Goal: Use online tool/utility: Use online tool/utility

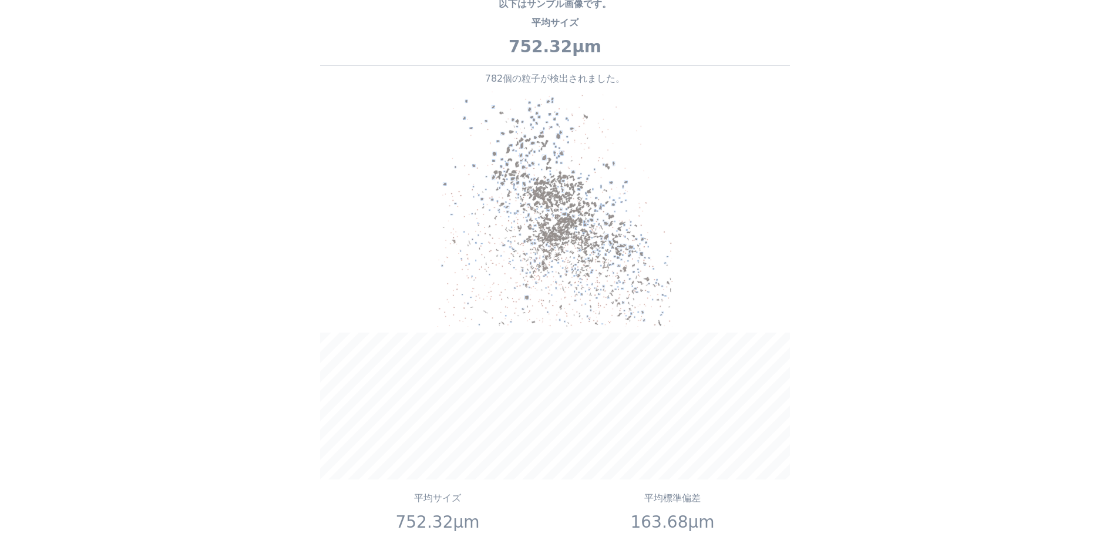
scroll to position [1410, 0]
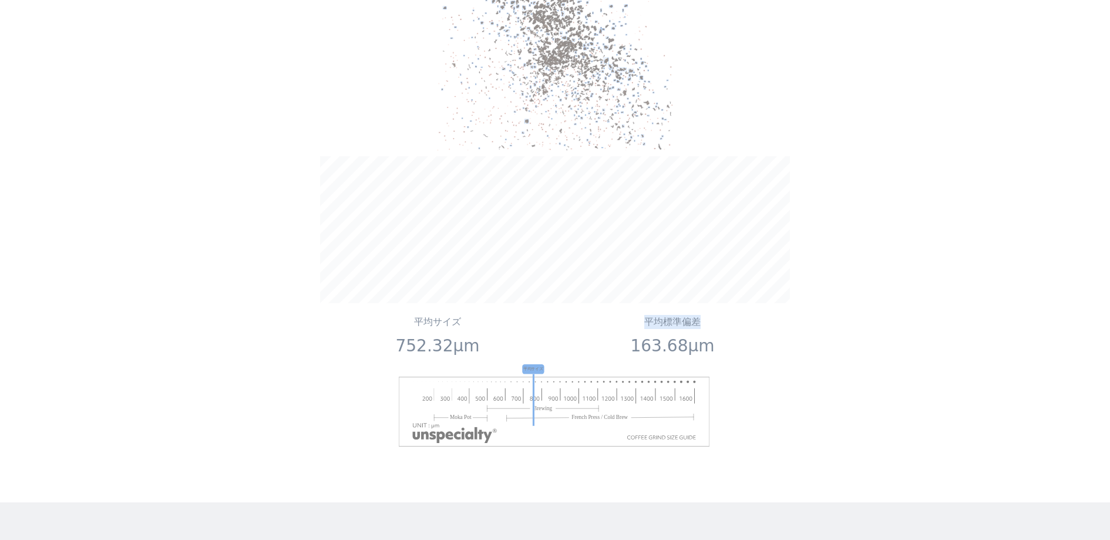
drag, startPoint x: 700, startPoint y: 274, endPoint x: 621, endPoint y: 279, distance: 78.9
click at [621, 315] on p "平均標準偏差" at bounding box center [673, 322] width 226 height 14
click at [781, 334] on p "163.68μm" at bounding box center [673, 346] width 226 height 25
drag, startPoint x: 727, startPoint y: 278, endPoint x: 676, endPoint y: 267, distance: 53.0
click at [771, 268] on div "以下はサンプル画像です。 平均サイズ 752.32μm 782個の粒子が検出されました。 平均サイズ 752.32μm 平均標準偏差 163.68μm 平均サ…" at bounding box center [555, 134] width 470 height 641
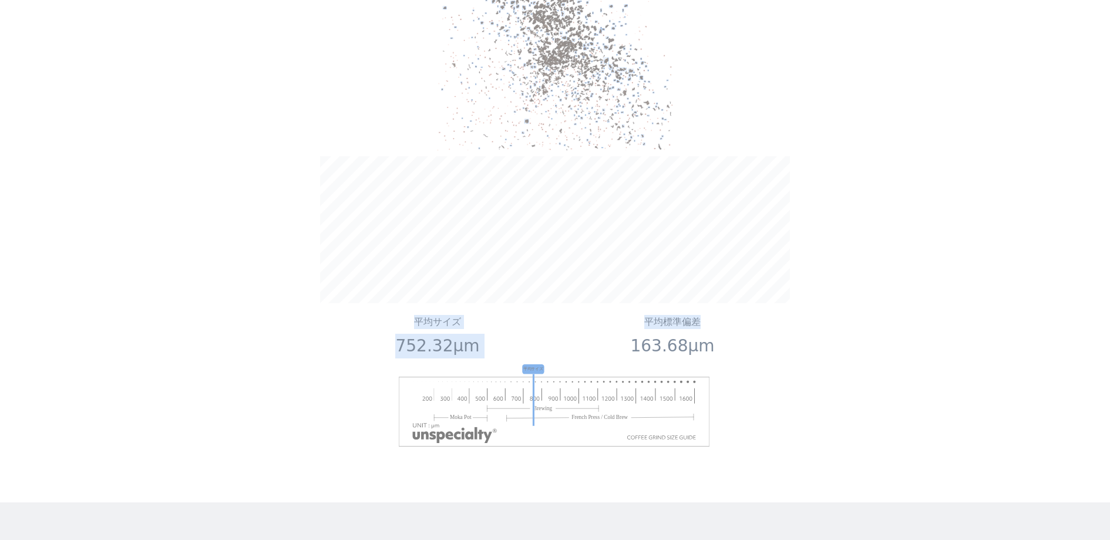
drag, startPoint x: 412, startPoint y: 273, endPoint x: 737, endPoint y: 268, distance: 324.9
click at [737, 268] on div "以下はサンプル画像です。 平均サイズ 752.32μm 782個の粒子が検出されました。 平均サイズ 752.32μm 平均標準偏差 163.68μm 平均サ…" at bounding box center [555, 134] width 470 height 641
click at [1085, 173] on div "家 コース 私たちについて [GEOGRAPHIC_DATA] サインイン" at bounding box center [555, 270] width 1110 height 540
drag, startPoint x: 414, startPoint y: 274, endPoint x: 474, endPoint y: 293, distance: 63.4
click at [474, 315] on div "平均サイズ 752.32μm" at bounding box center [437, 339] width 235 height 49
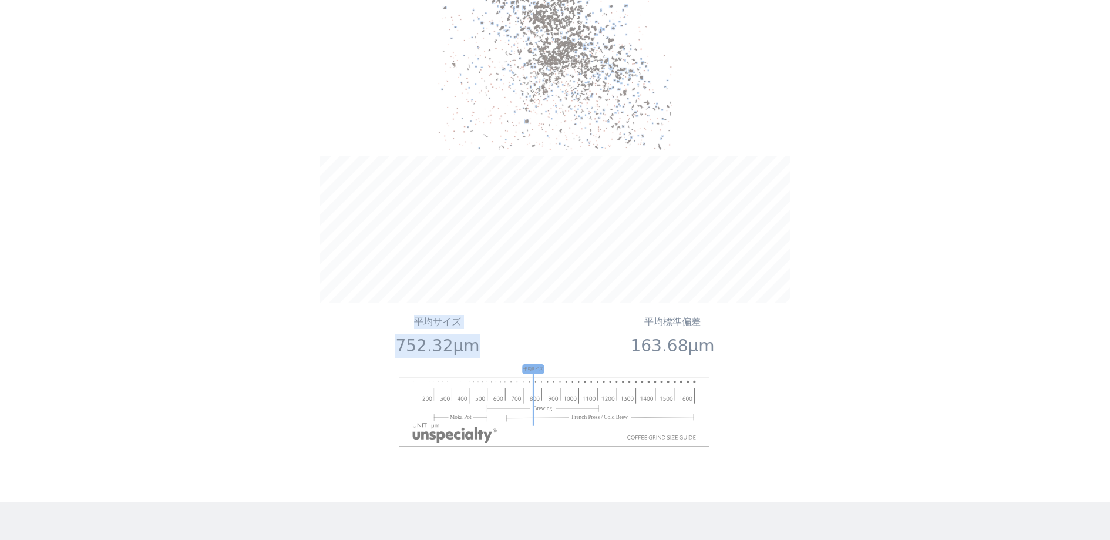
copy div "平均サイズ 752.32μm"
click at [314, 387] on div "家 コース 私たちについて [GEOGRAPHIC_DATA] サインイン" at bounding box center [555, 270] width 1110 height 540
drag, startPoint x: 639, startPoint y: 276, endPoint x: 710, endPoint y: 290, distance: 72.4
click at [710, 315] on div "平均標準偏差 163.68μm" at bounding box center [672, 339] width 235 height 49
copy div "平均標準偏差 163.68μm"
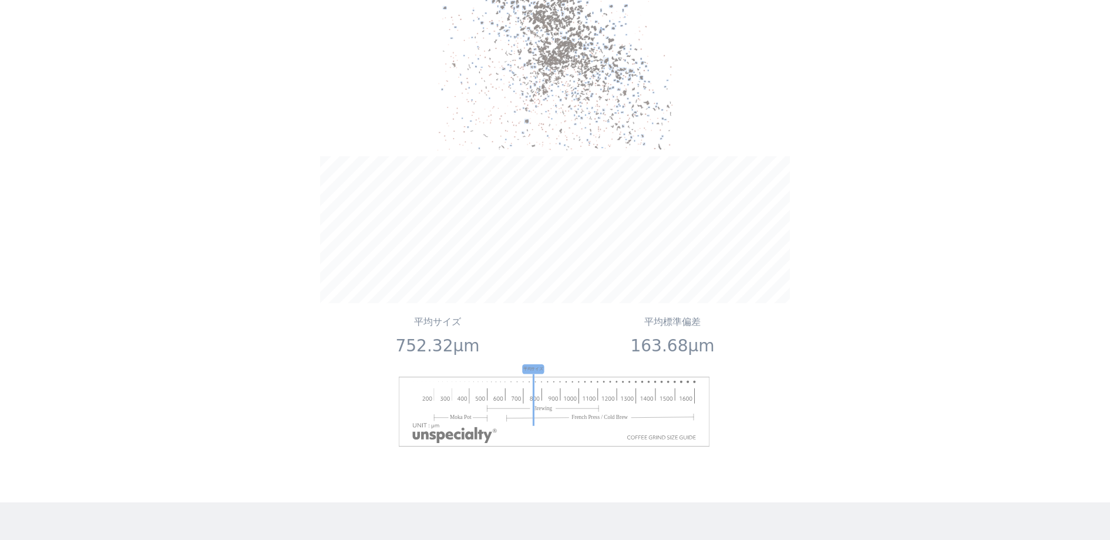
click at [1035, 389] on div "家 コース 私たちについて [GEOGRAPHIC_DATA] サインイン" at bounding box center [555, 270] width 1110 height 540
drag, startPoint x: 769, startPoint y: 392, endPoint x: 341, endPoint y: 370, distance: 428.8
click at [341, 370] on div "平均サイズ" at bounding box center [555, 410] width 470 height 92
click at [956, 377] on div "家 コース 私たちについて [GEOGRAPHIC_DATA] サインイン" at bounding box center [555, 270] width 1110 height 540
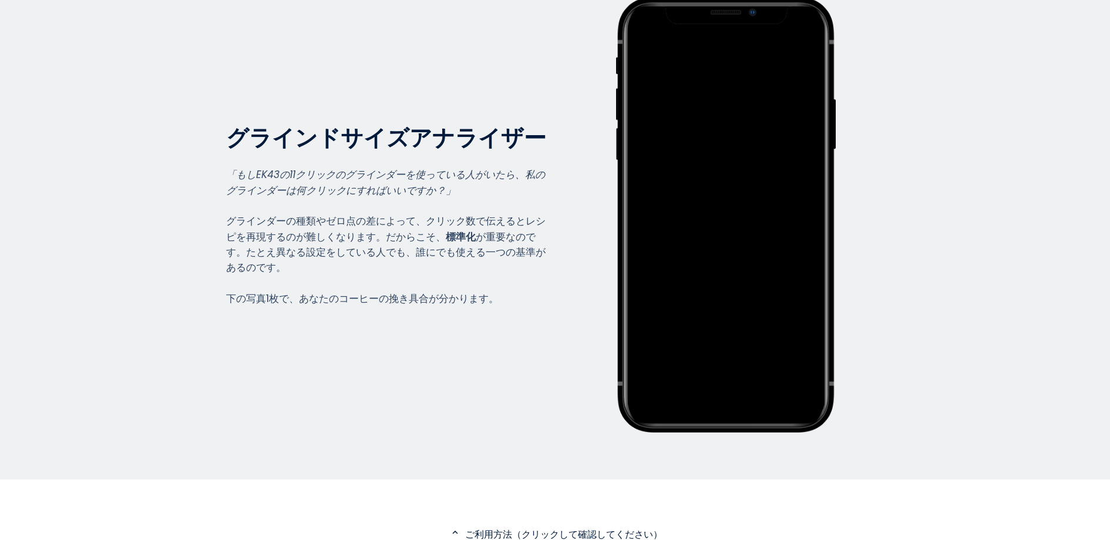
scroll to position [0, 0]
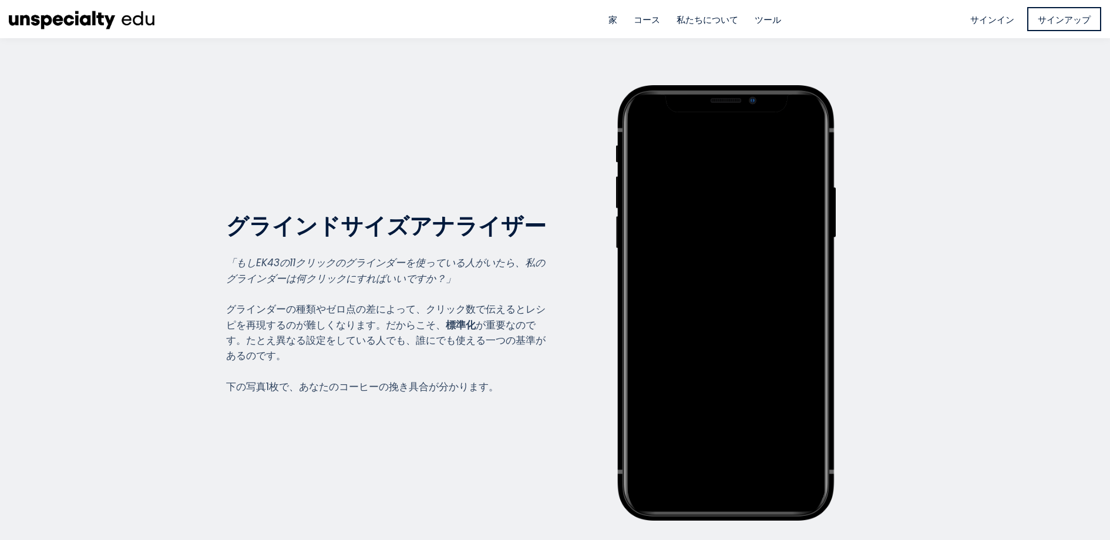
click at [1003, 125] on section "グラインドサイズアナライザー グラインドサイズアナライザー 「もしEK43の11クリックのグラインダーを使っている人がいたら、私のグラインダーは何クリックにす…" at bounding box center [555, 302] width 1110 height 529
